Goal: Find specific page/section

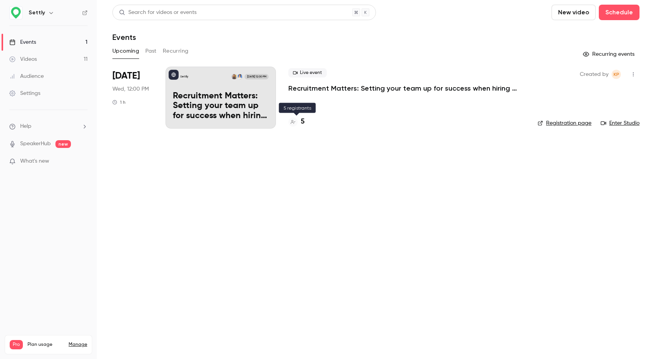
click at [302, 122] on h4 "5" at bounding box center [303, 122] width 4 height 10
